Goal: Task Accomplishment & Management: Manage account settings

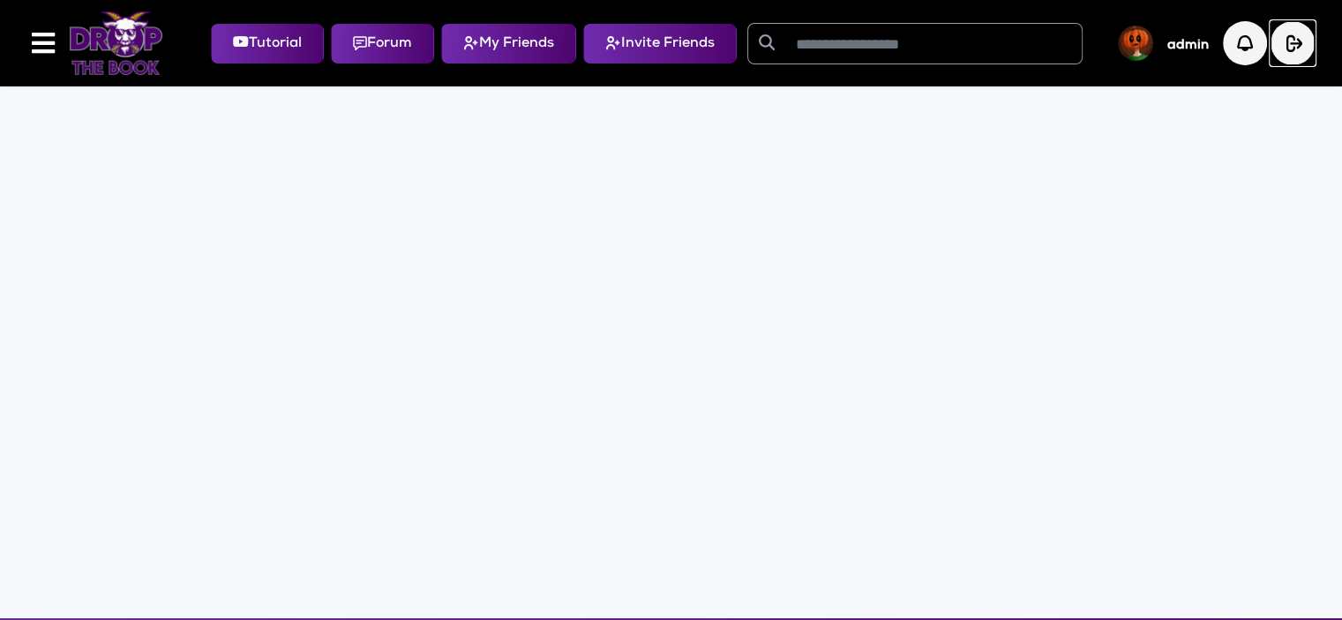
click at [1299, 41] on img "button" at bounding box center [1293, 43] width 44 height 44
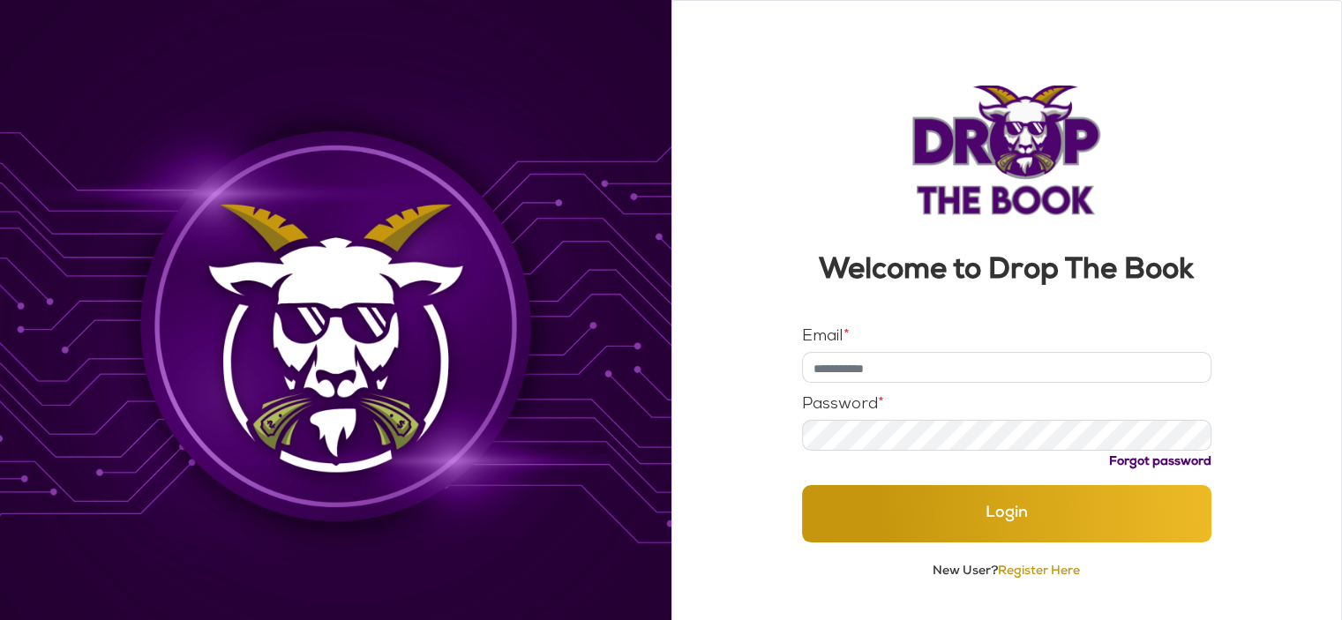
click at [1229, 163] on div "Welcome to Drop The Book Email * Password * Forgot password Login New User? Reg…" at bounding box center [1007, 340] width 654 height 594
click at [879, 375] on input "Email *" at bounding box center [1007, 367] width 410 height 31
type input "*****"
click at [802, 485] on button "Login" at bounding box center [1007, 513] width 410 height 57
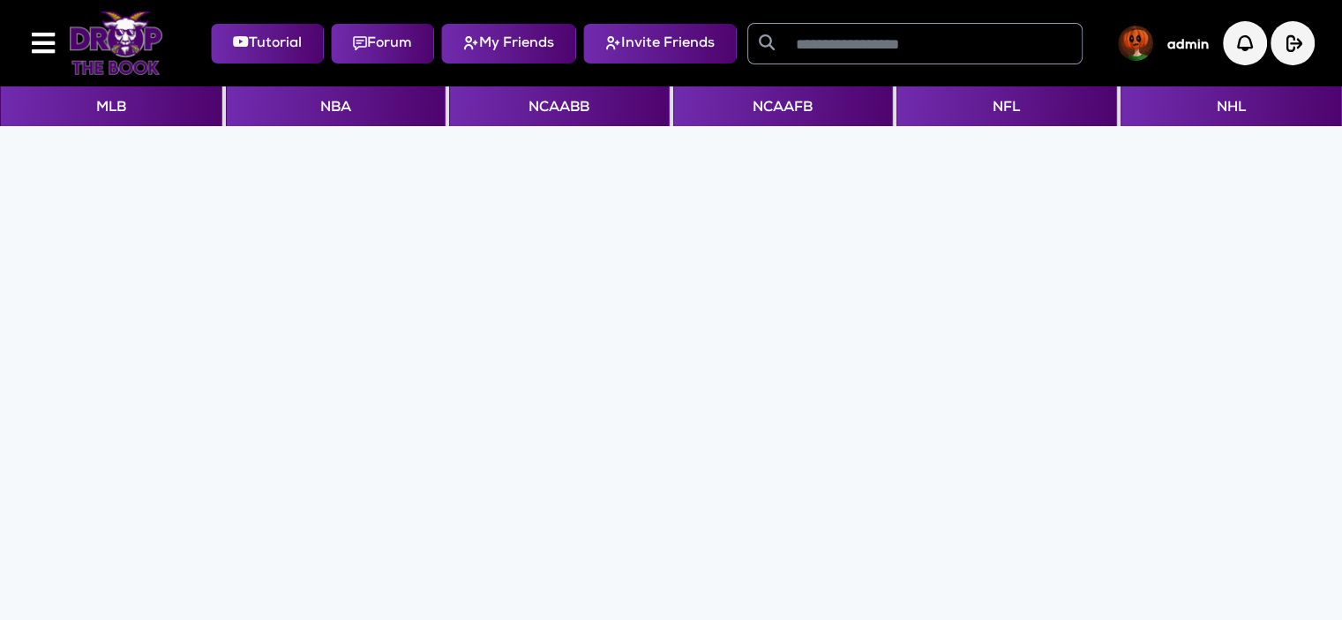
click at [523, 216] on section at bounding box center [671, 405] width 1342 height 559
click at [1296, 41] on img "button" at bounding box center [1293, 43] width 44 height 44
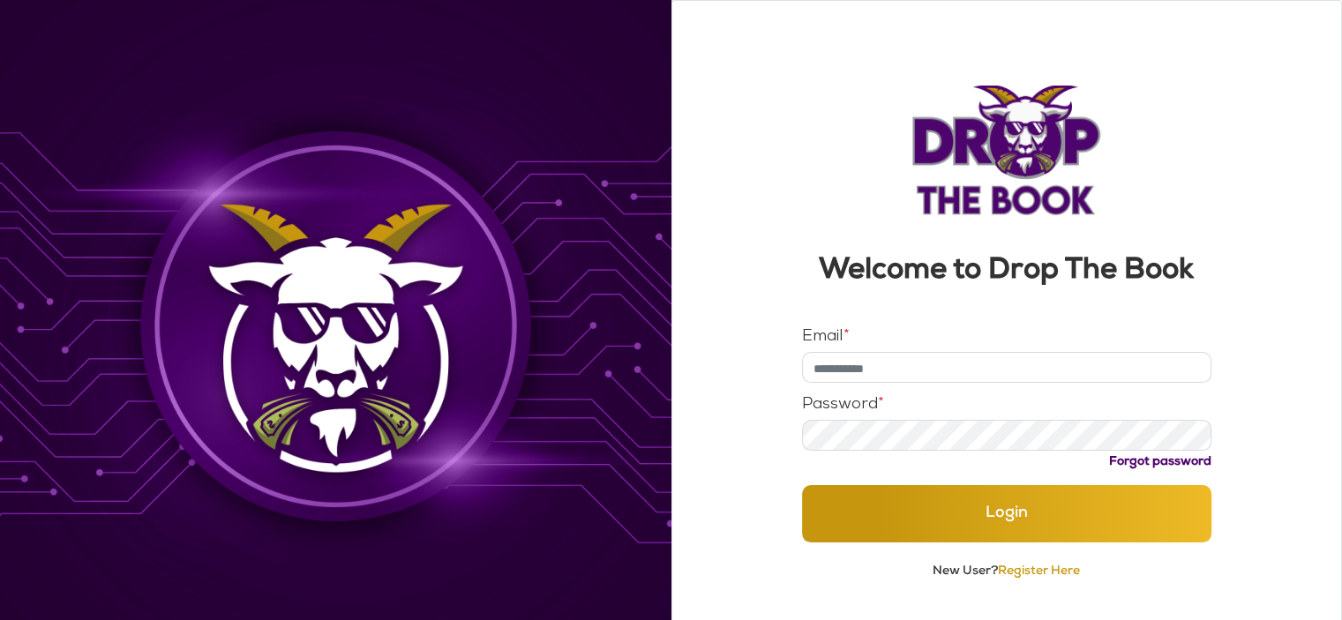
drag, startPoint x: 880, startPoint y: 371, endPoint x: 890, endPoint y: 367, distance: 11.2
click at [881, 371] on input "Email *" at bounding box center [1007, 367] width 410 height 31
type input "*****"
click at [802, 485] on button "Login" at bounding box center [1007, 513] width 410 height 57
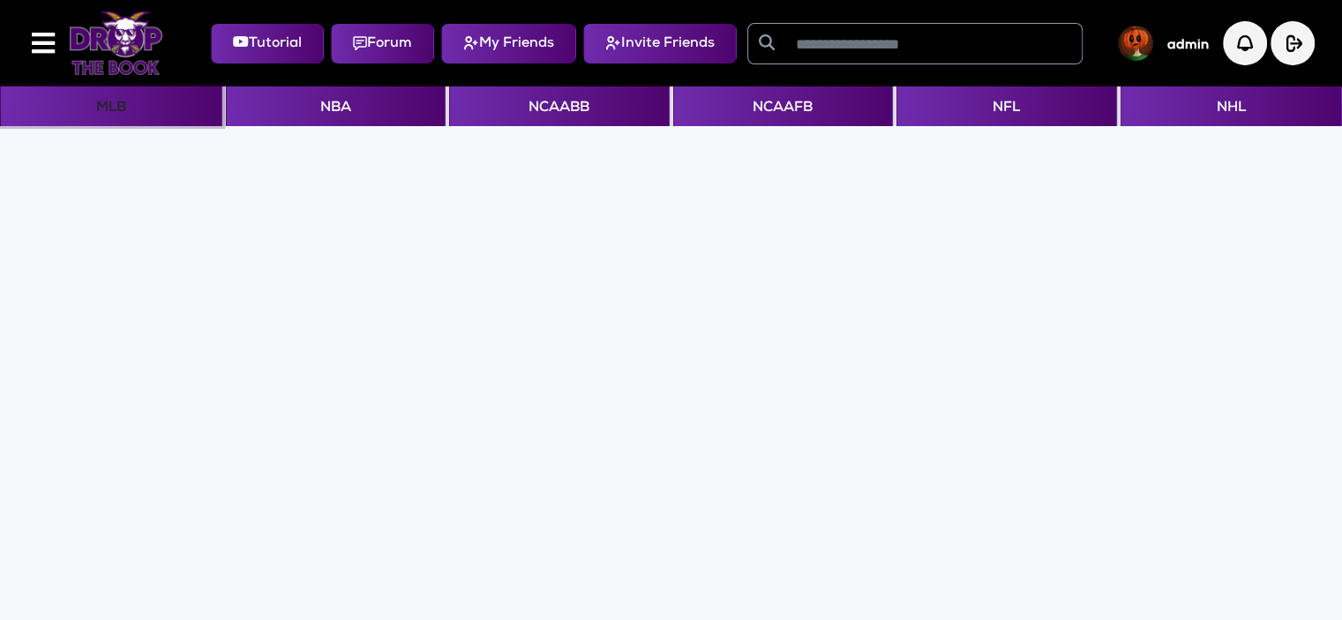
click at [109, 110] on button "MLB" at bounding box center [111, 106] width 222 height 40
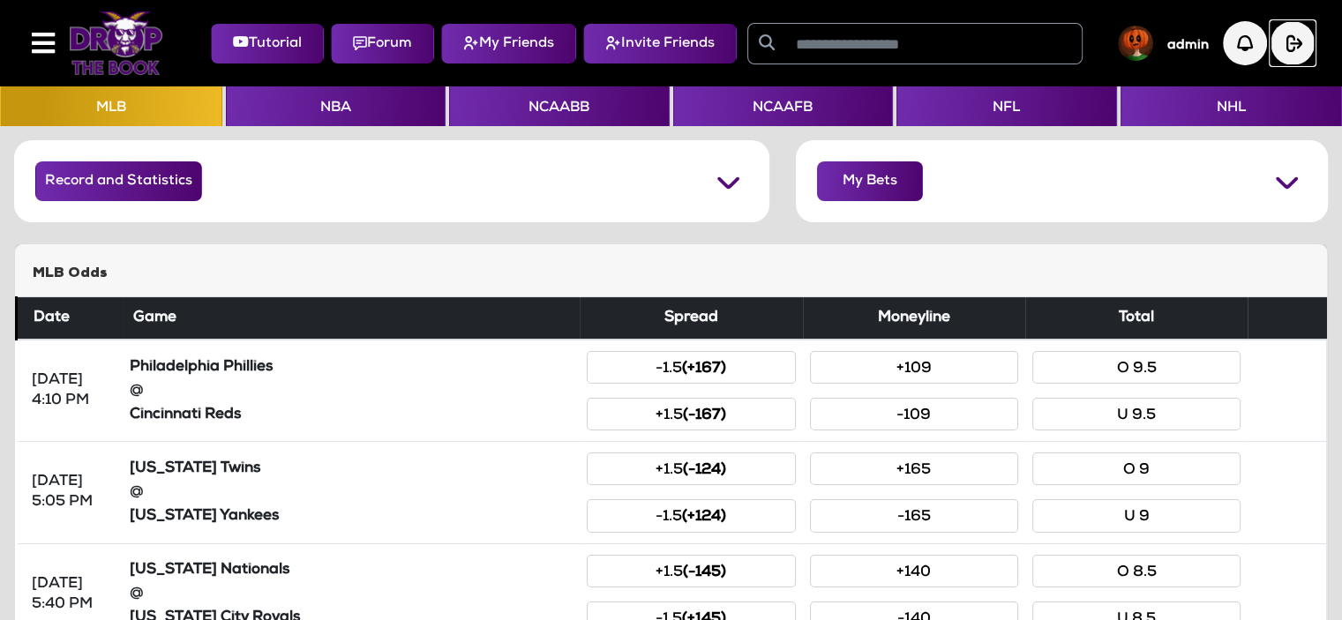
click at [1302, 41] on img "button" at bounding box center [1293, 43] width 44 height 44
